Goal: Task Accomplishment & Management: Manage account settings

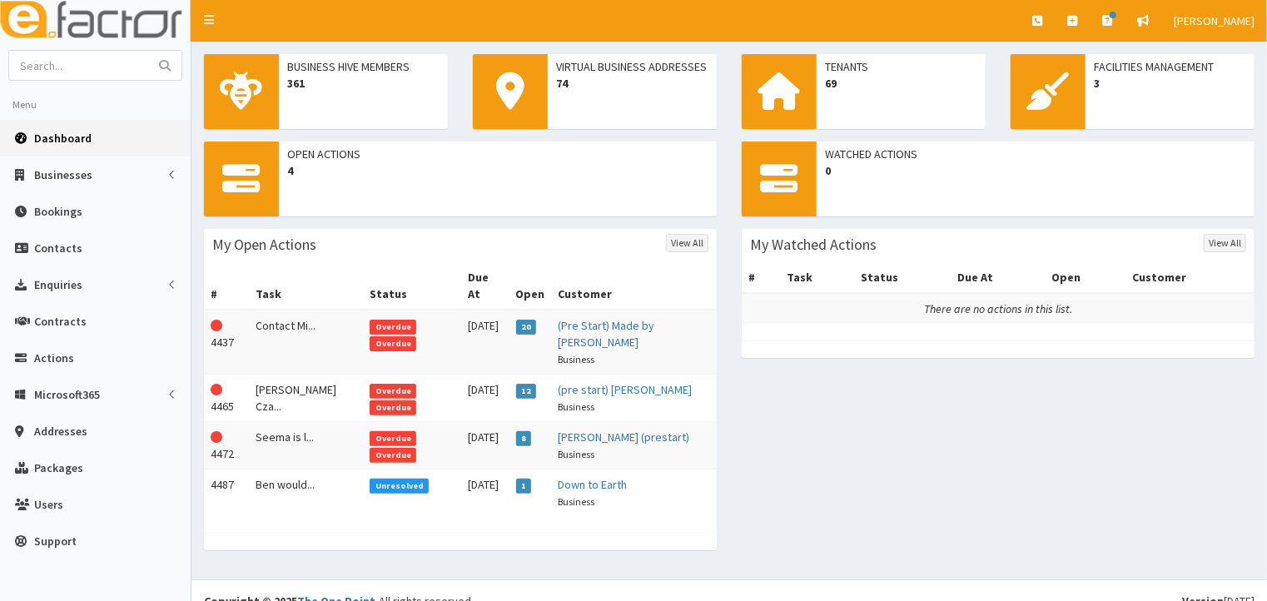
click at [416, 336] on span "Overdue" at bounding box center [393, 343] width 47 height 15
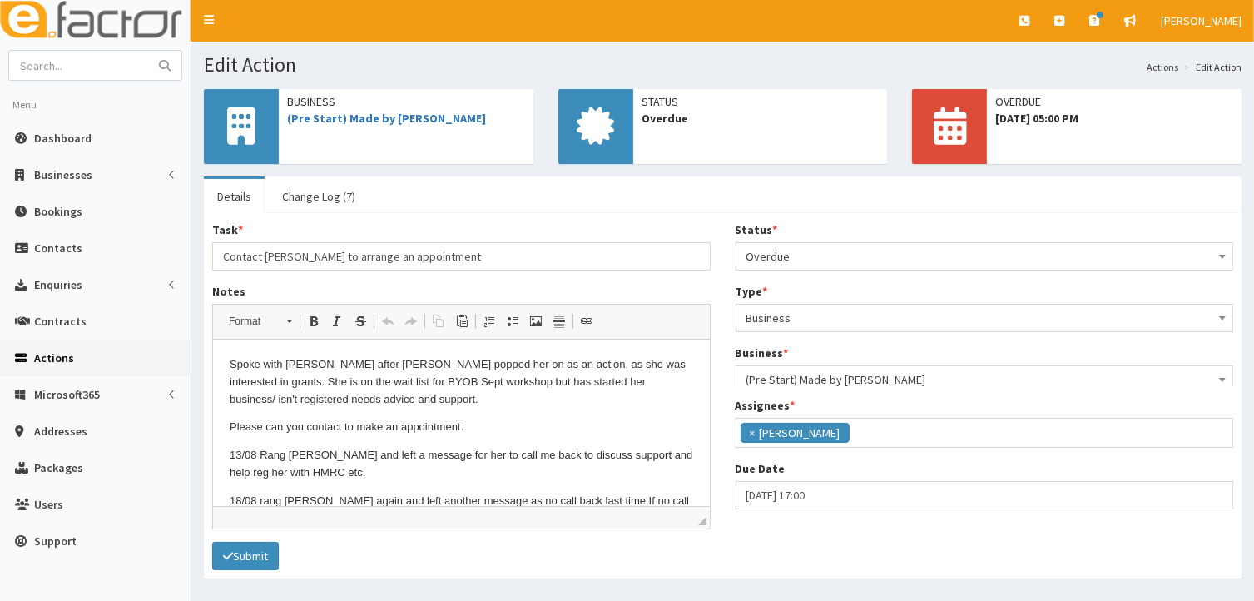
scroll to position [41, 0]
click at [1221, 257] on b at bounding box center [1222, 257] width 7 height 4
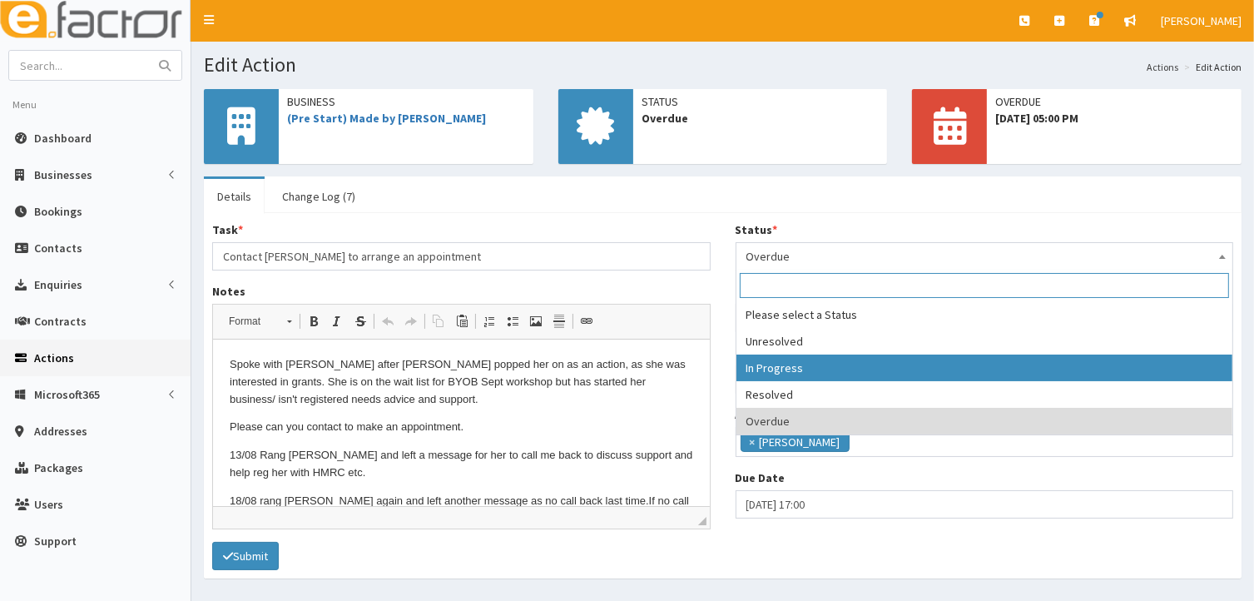
select select "2"
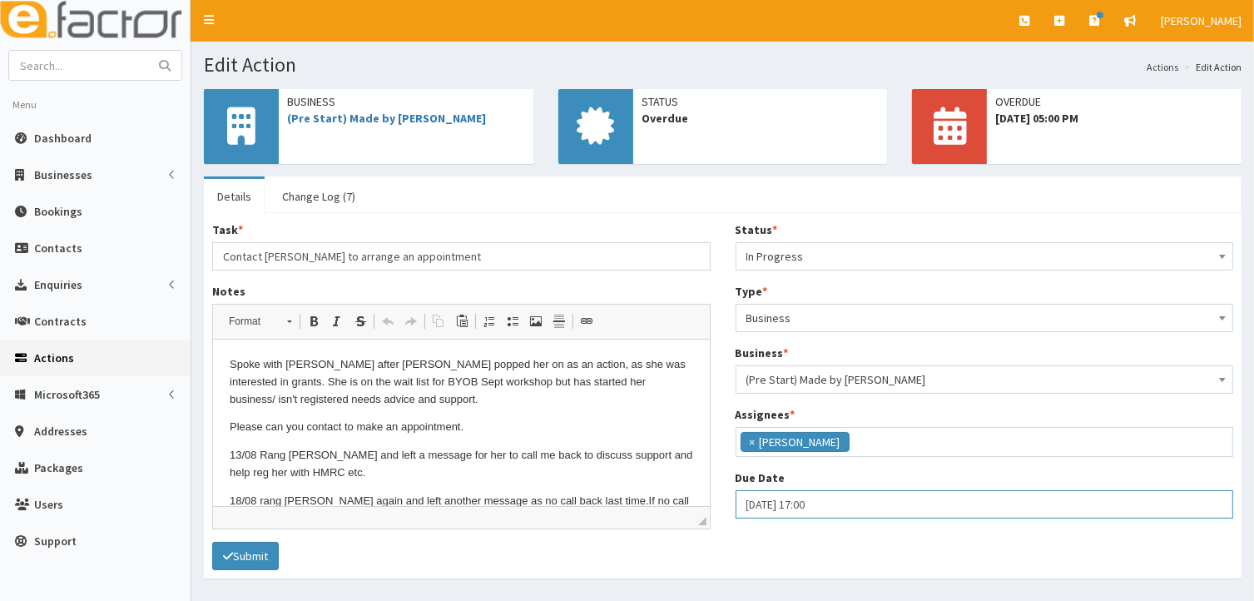
click at [752, 504] on input "27-08-2025 17:00" at bounding box center [985, 504] width 499 height 28
select select "17"
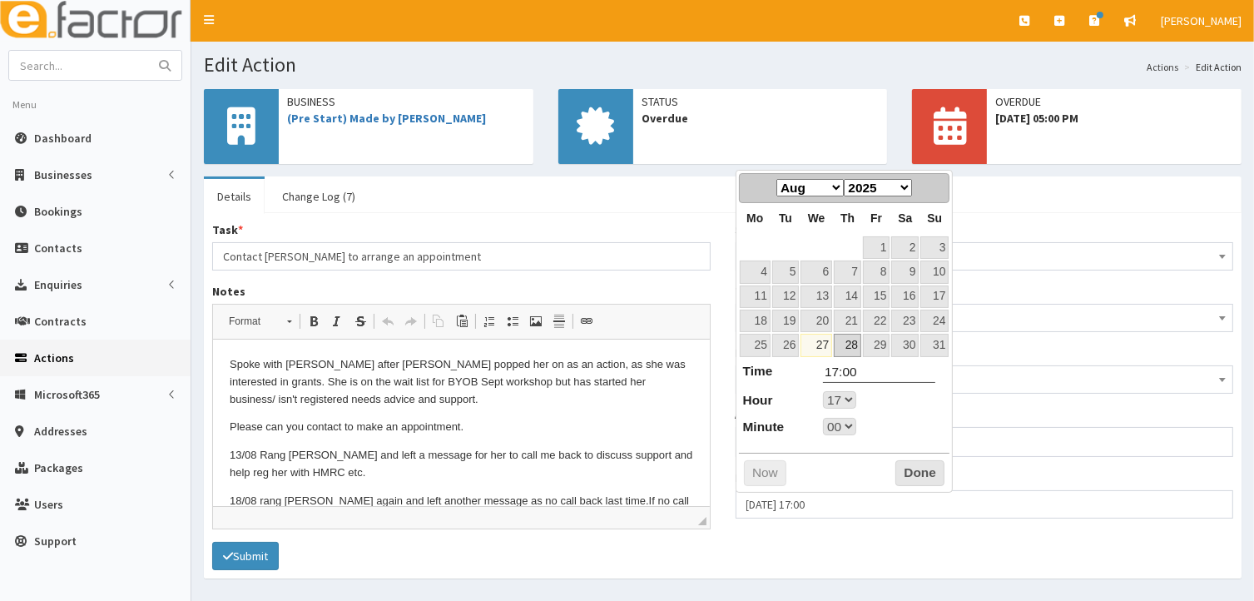
click at [851, 344] on link "28" at bounding box center [847, 345] width 27 height 22
type input "28-08-2025 17:00"
select select "17"
click at [912, 472] on button "Done" at bounding box center [920, 473] width 49 height 27
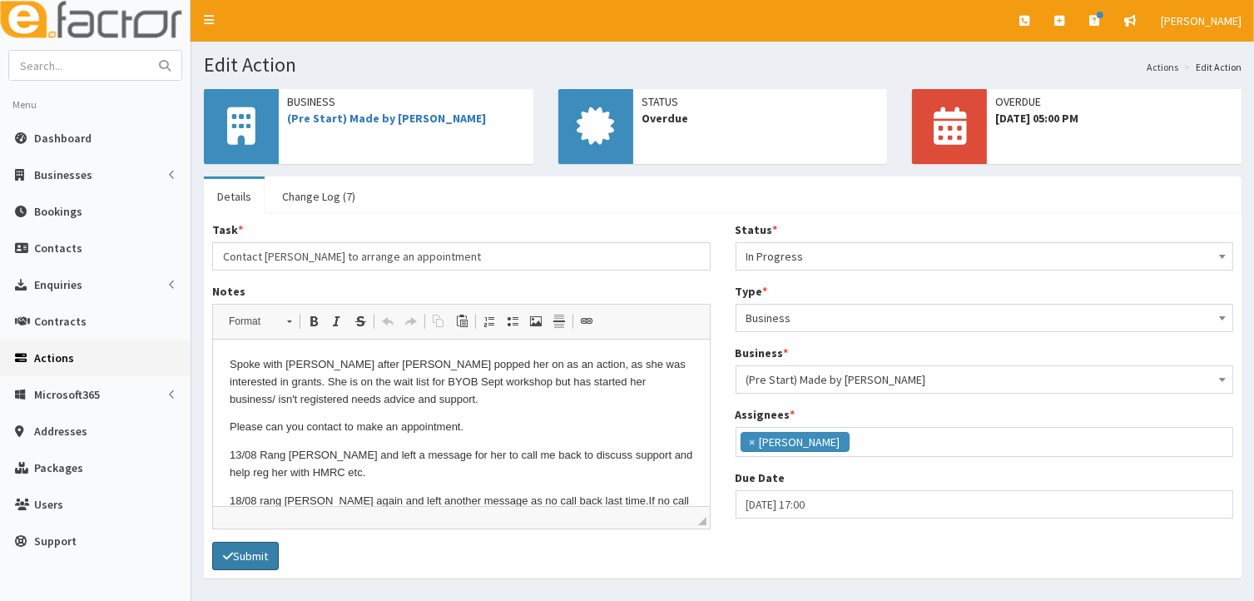
click at [243, 560] on button "Submit" at bounding box center [245, 556] width 67 height 28
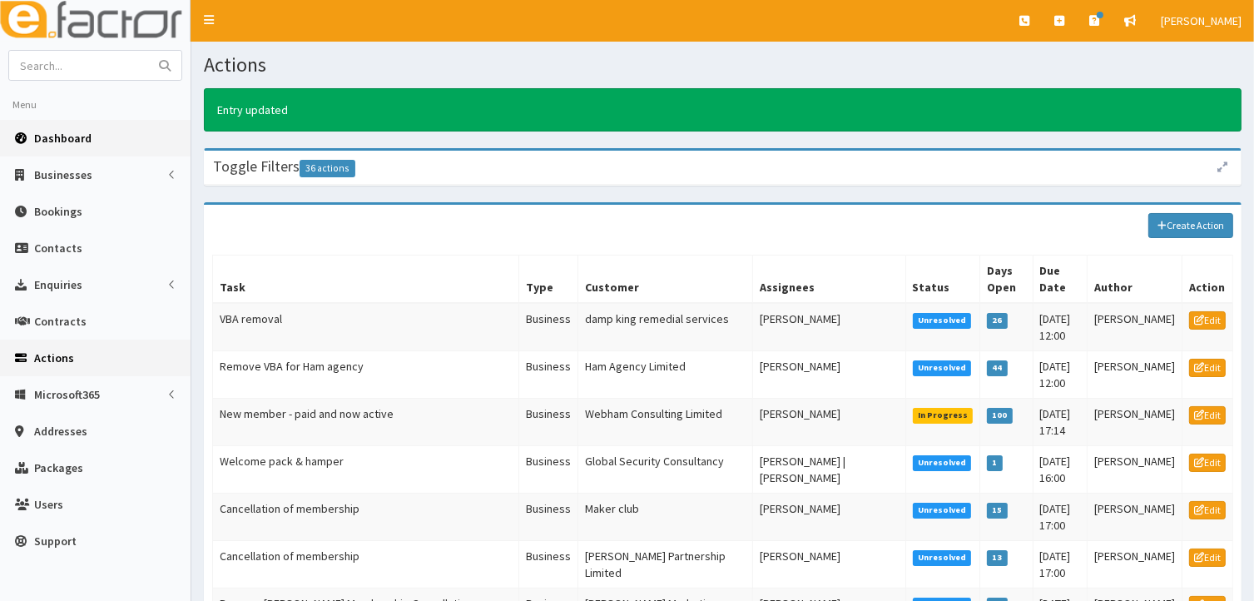
click at [66, 137] on span "Dashboard" at bounding box center [62, 138] width 57 height 15
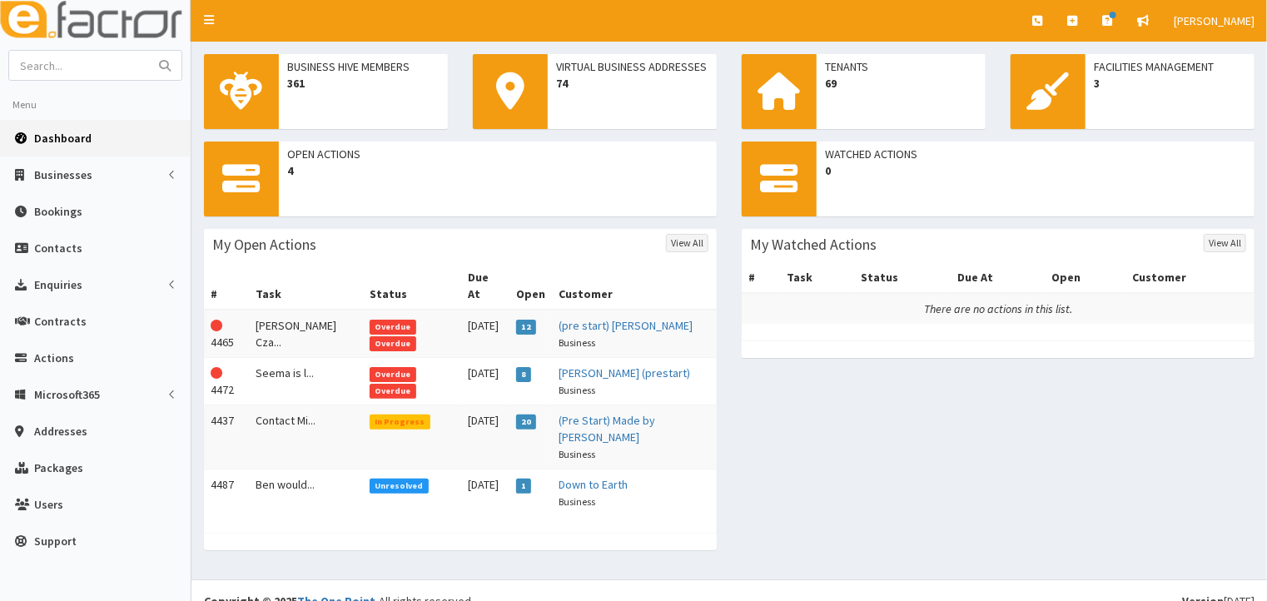
click at [370, 320] on span "Overdue" at bounding box center [393, 327] width 47 height 15
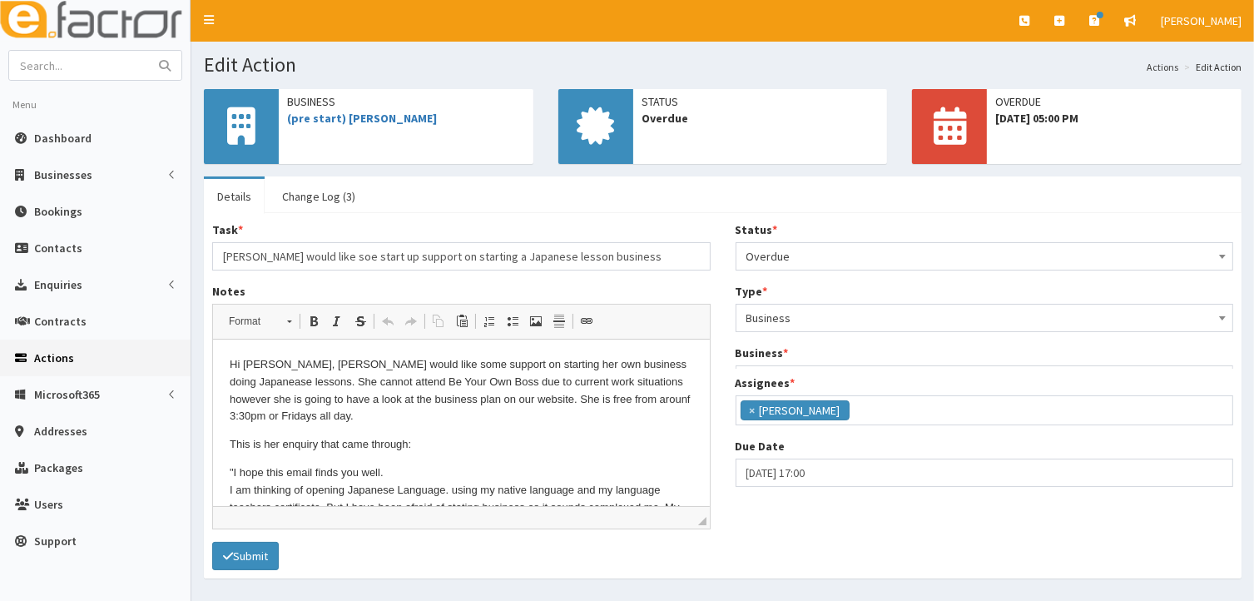
scroll to position [41, 0]
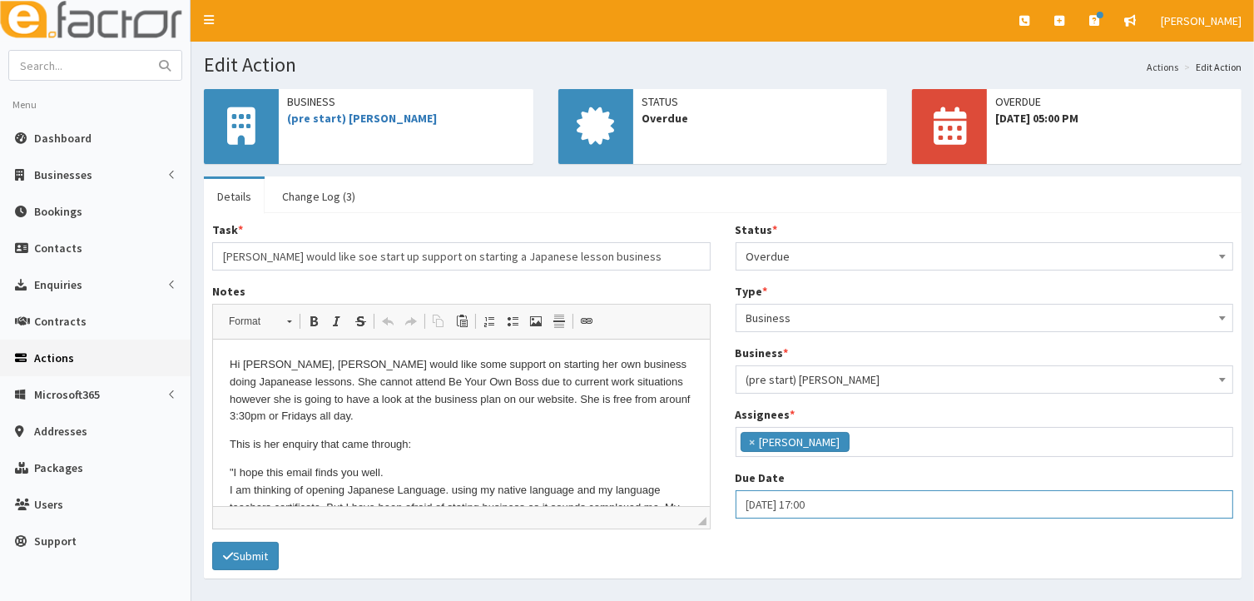
click at [778, 498] on input "27-08-2025 17:00" at bounding box center [985, 504] width 499 height 28
select select "17"
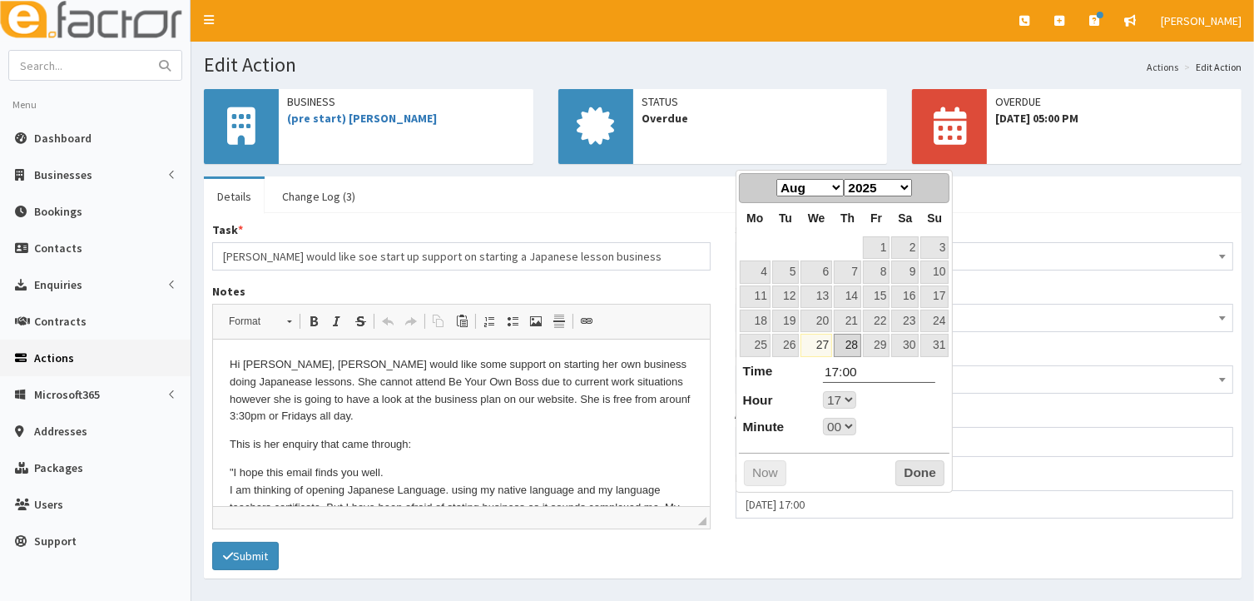
click at [850, 340] on link "28" at bounding box center [847, 345] width 27 height 22
type input "28-08-2025 17:00"
select select "17"
click at [842, 347] on link "28" at bounding box center [847, 345] width 27 height 22
select select "17"
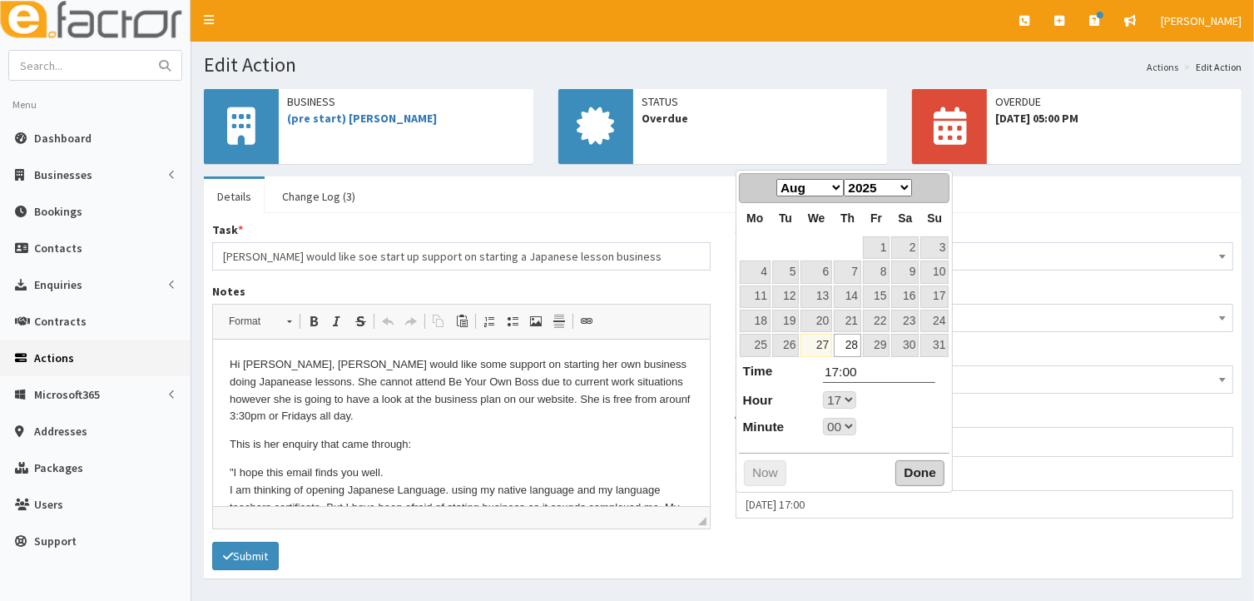
click at [911, 472] on button "Done" at bounding box center [920, 473] width 49 height 27
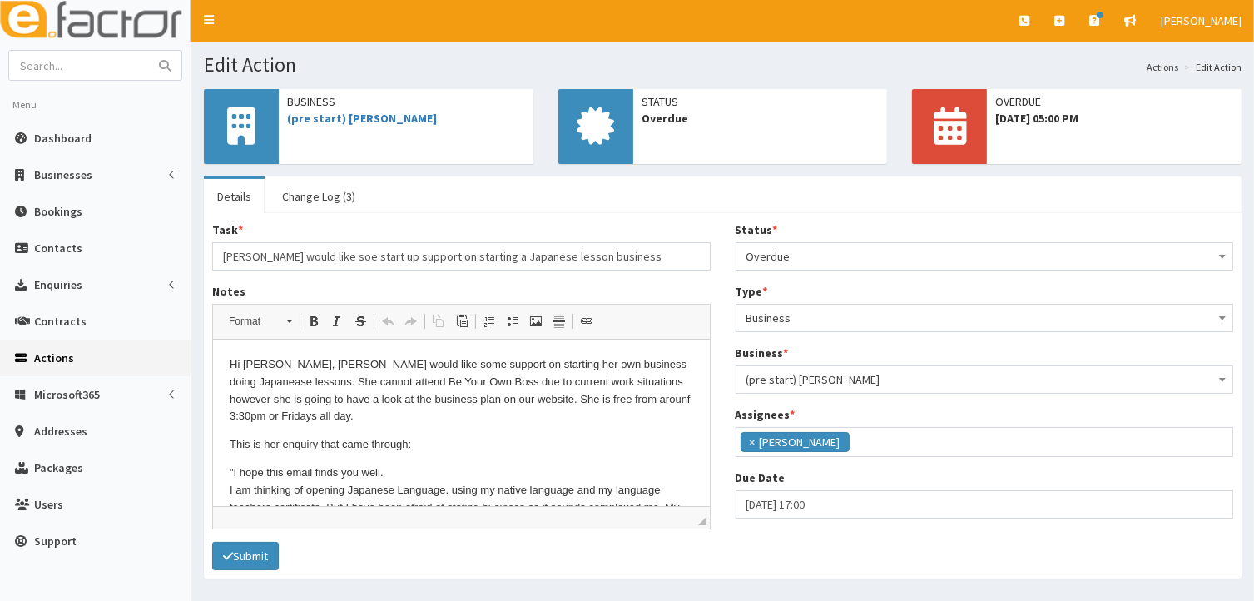
click at [1219, 259] on span at bounding box center [1222, 254] width 17 height 23
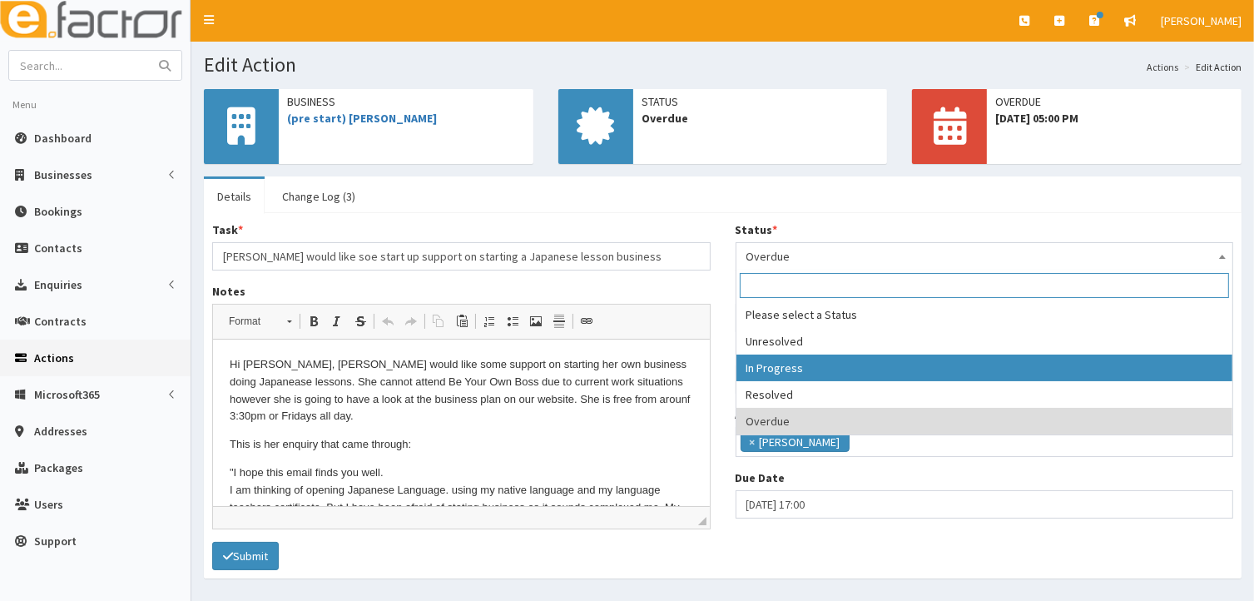
select select "2"
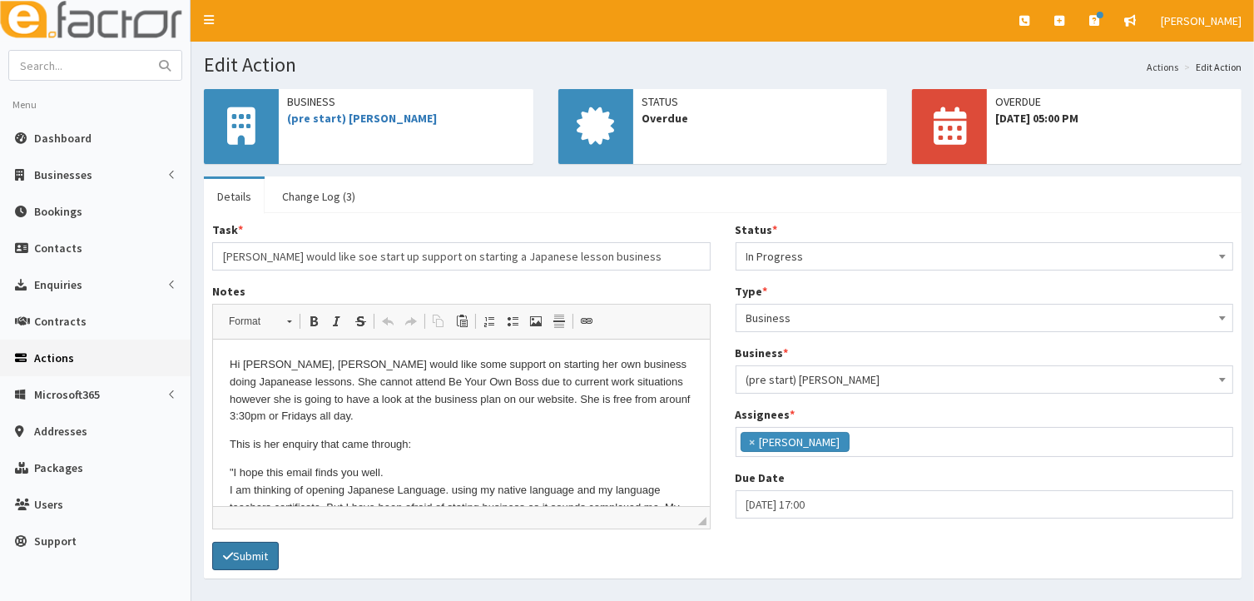
click at [246, 555] on button "Submit" at bounding box center [245, 556] width 67 height 28
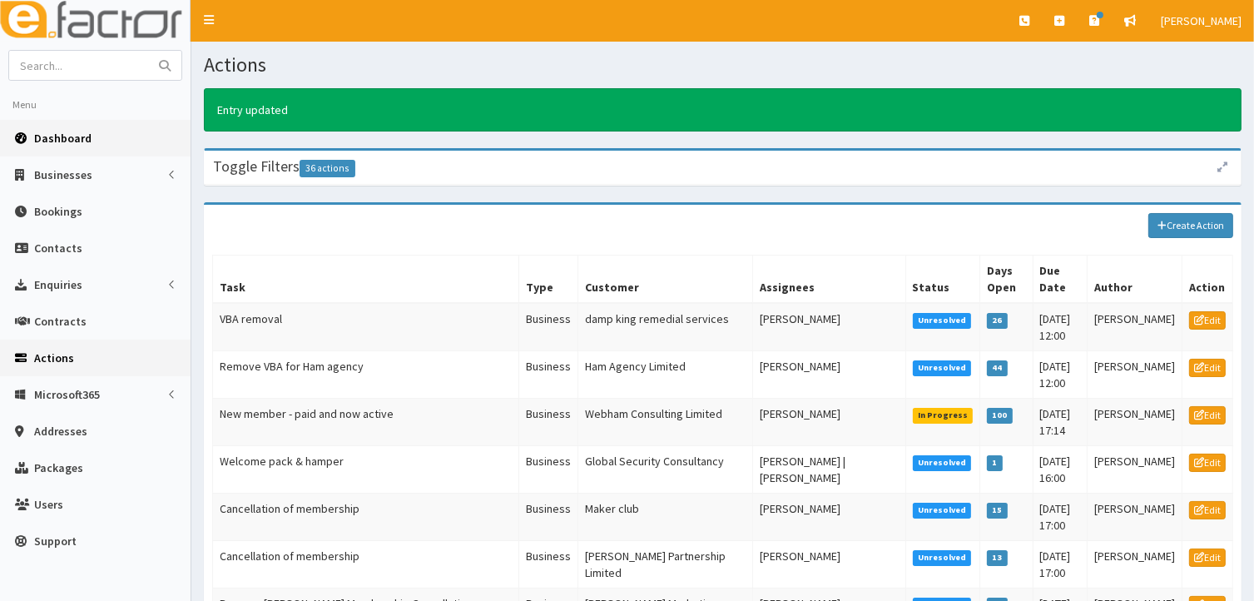
click at [40, 137] on span "Dashboard" at bounding box center [62, 138] width 57 height 15
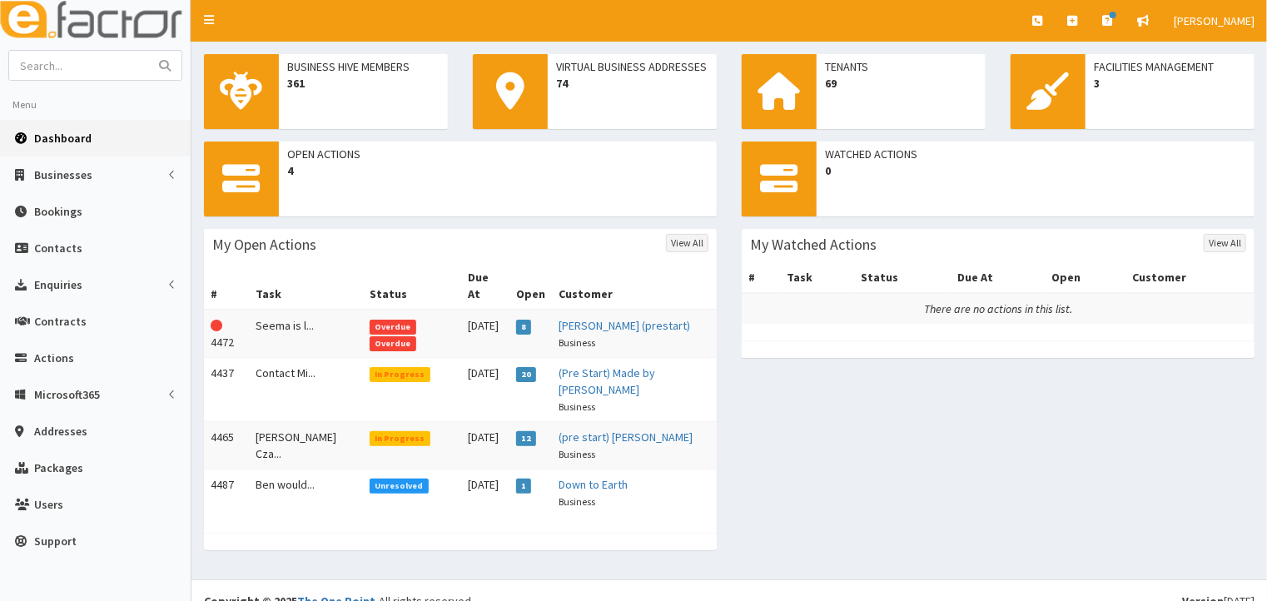
click at [370, 320] on span "Overdue" at bounding box center [393, 327] width 47 height 15
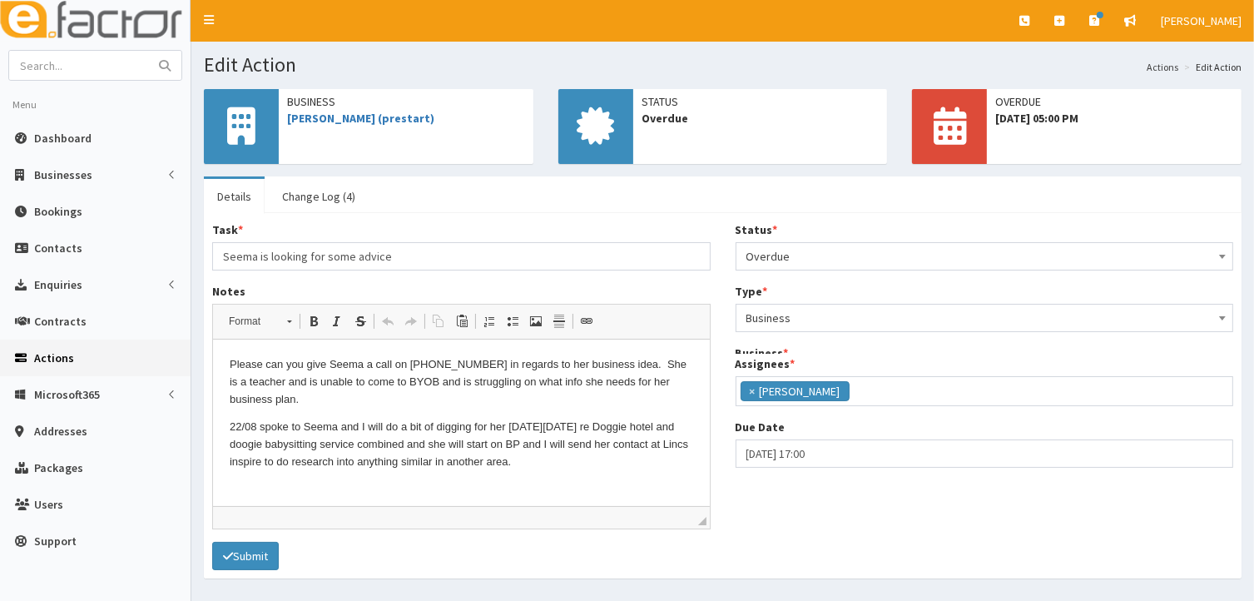
scroll to position [41, 0]
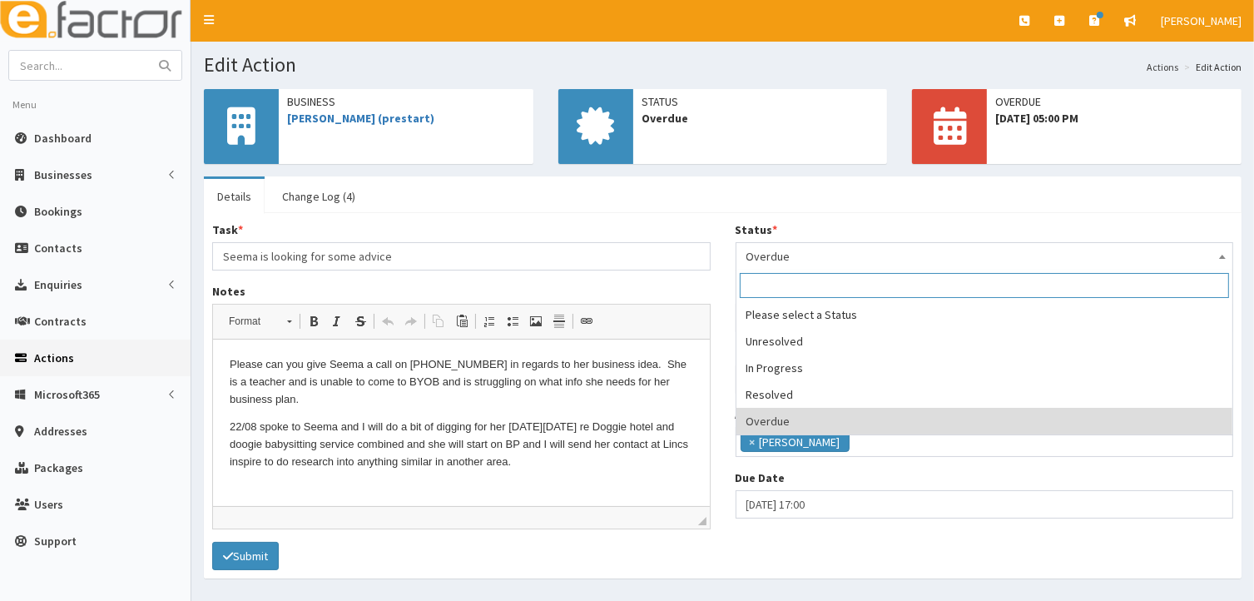
click at [1224, 256] on b at bounding box center [1222, 257] width 7 height 4
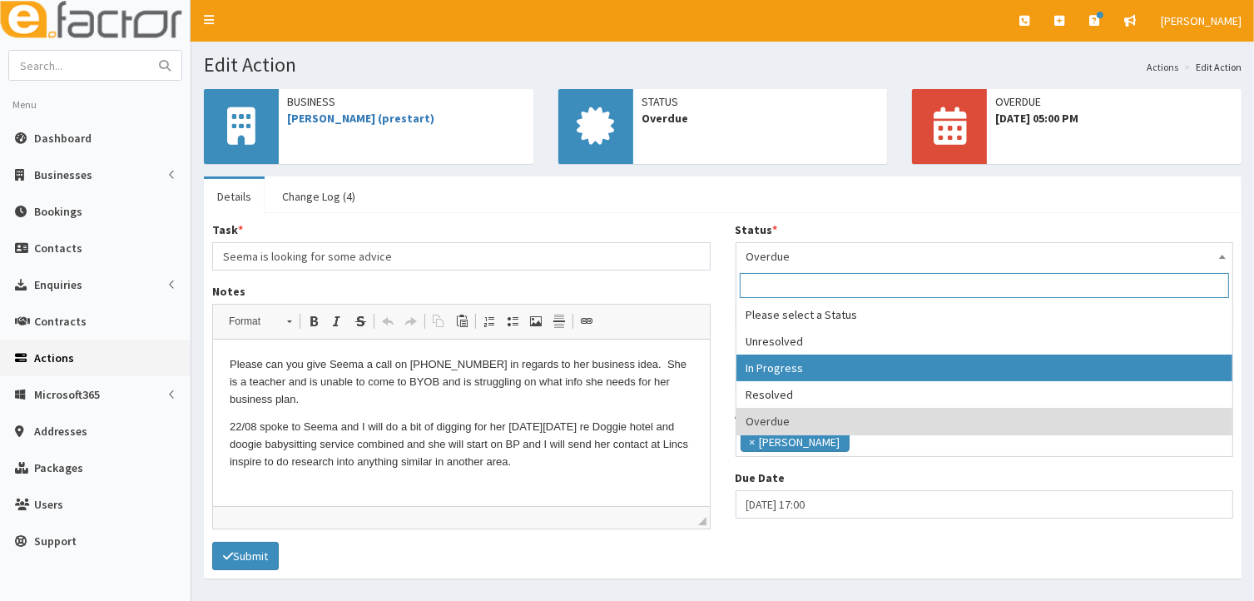
select select "2"
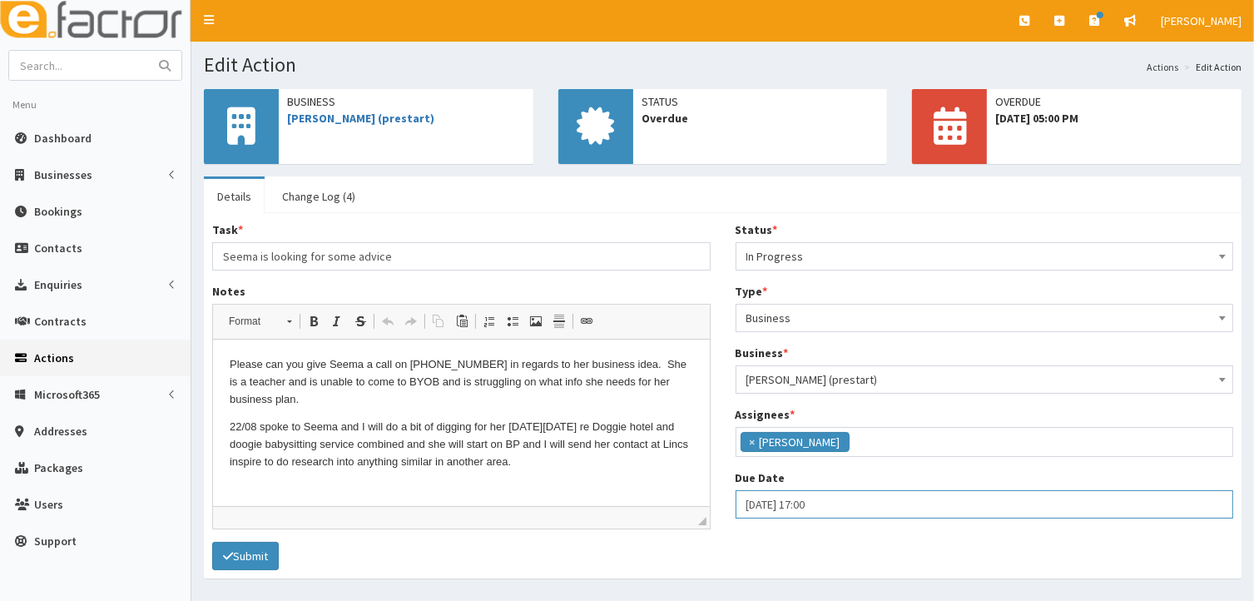
drag, startPoint x: 750, startPoint y: 504, endPoint x: 764, endPoint y: 503, distance: 14.2
click at [751, 504] on input "27-08-2025 17:00" at bounding box center [985, 504] width 499 height 28
select select "17"
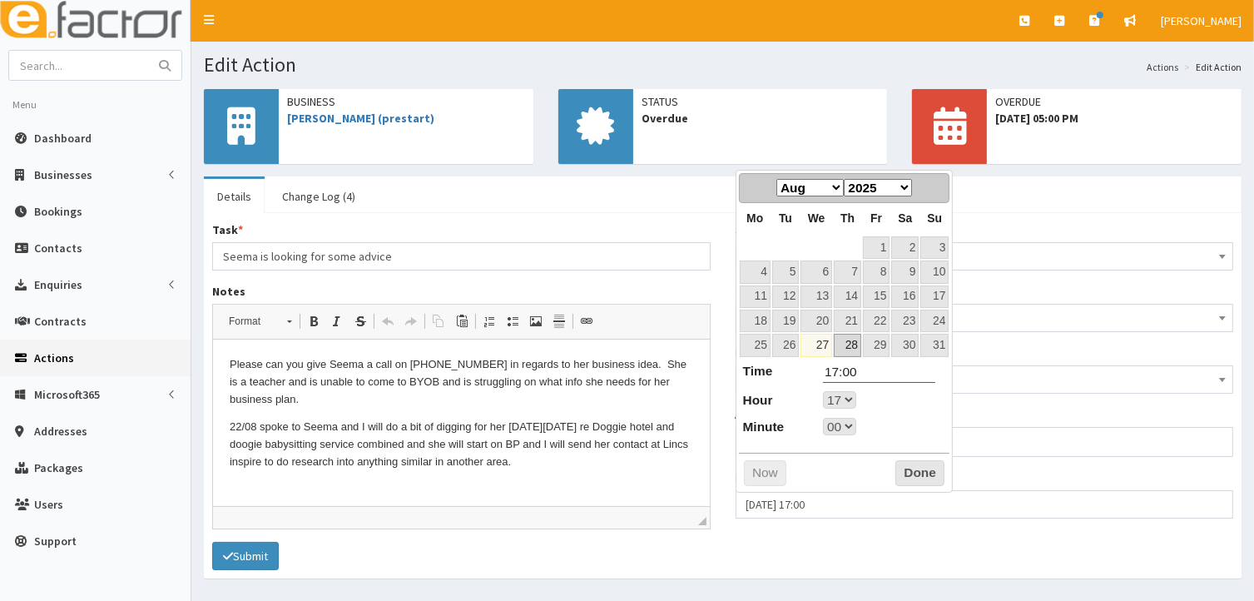
click at [846, 343] on link "28" at bounding box center [847, 345] width 27 height 22
type input "28-08-2025 17:00"
select select "17"
click at [916, 474] on button "Done" at bounding box center [920, 473] width 49 height 27
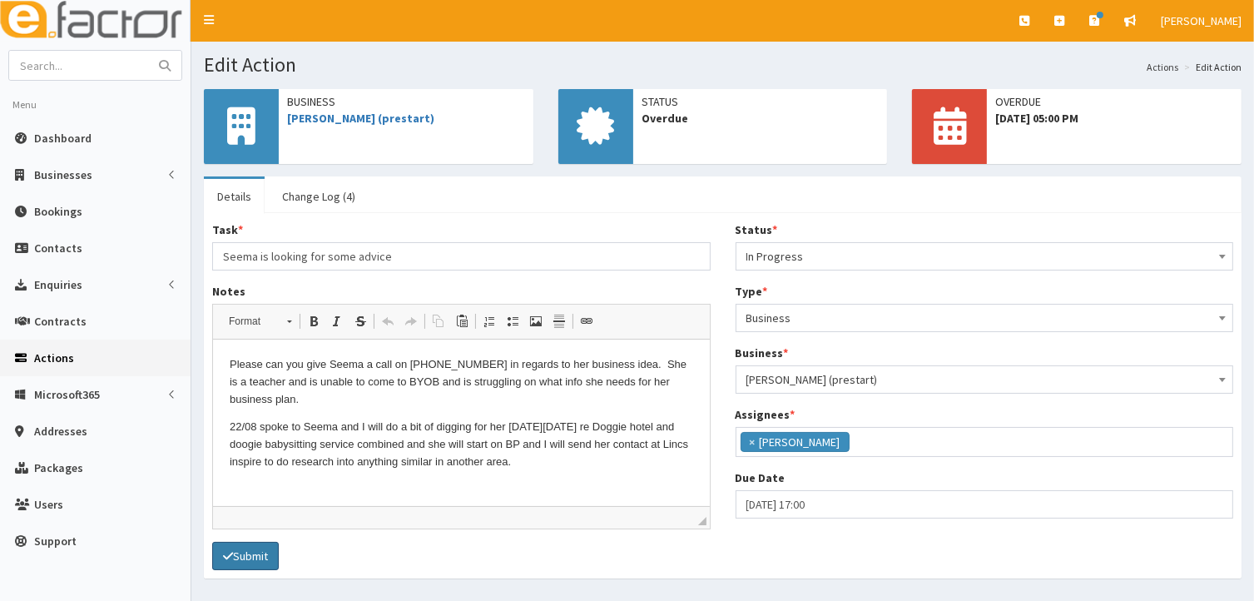
click at [250, 558] on button "Submit" at bounding box center [245, 556] width 67 height 28
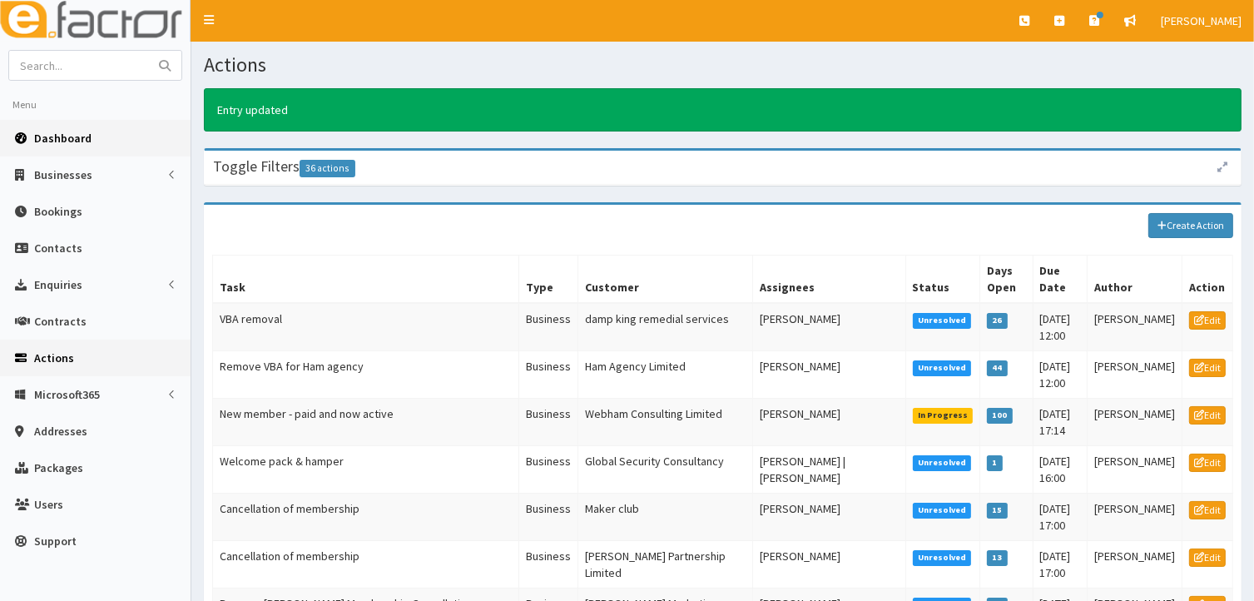
click at [50, 138] on span "Dashboard" at bounding box center [62, 138] width 57 height 15
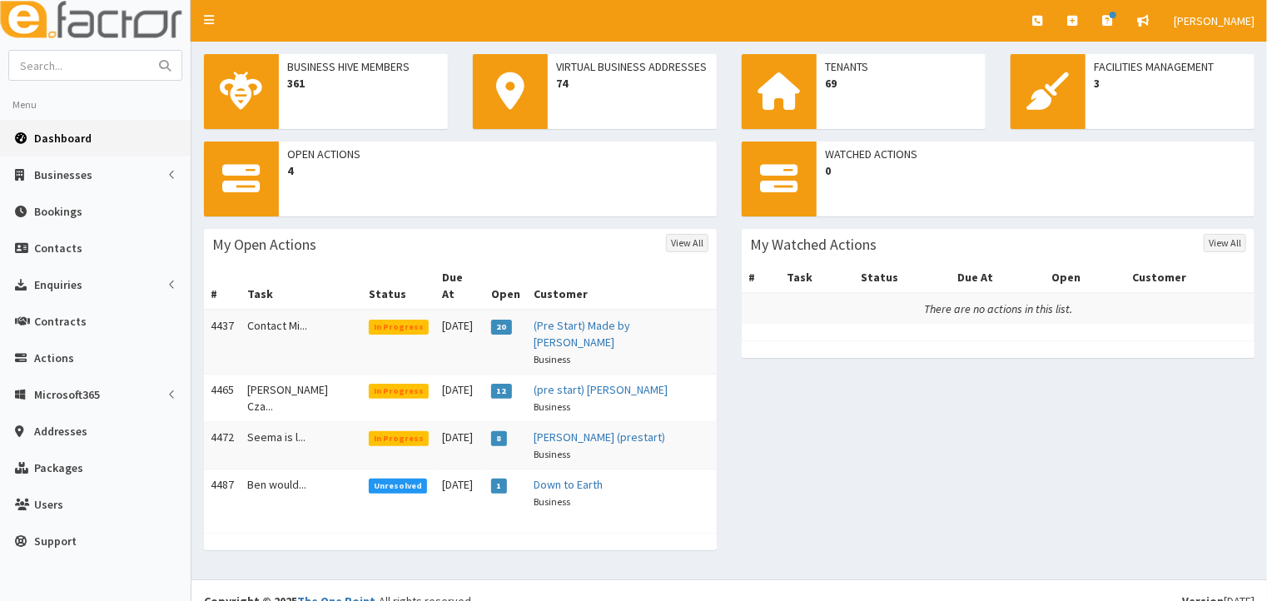
click at [369, 479] on span "Unresolved" at bounding box center [398, 486] width 59 height 15
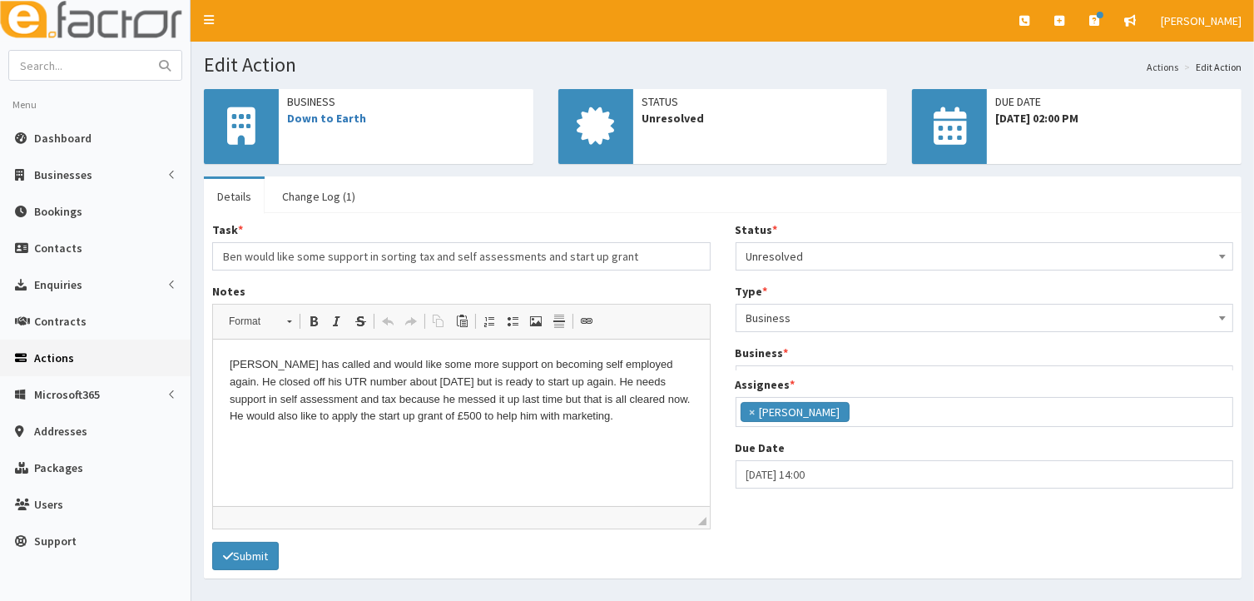
scroll to position [41, 0]
